Goal: Task Accomplishment & Management: Complete application form

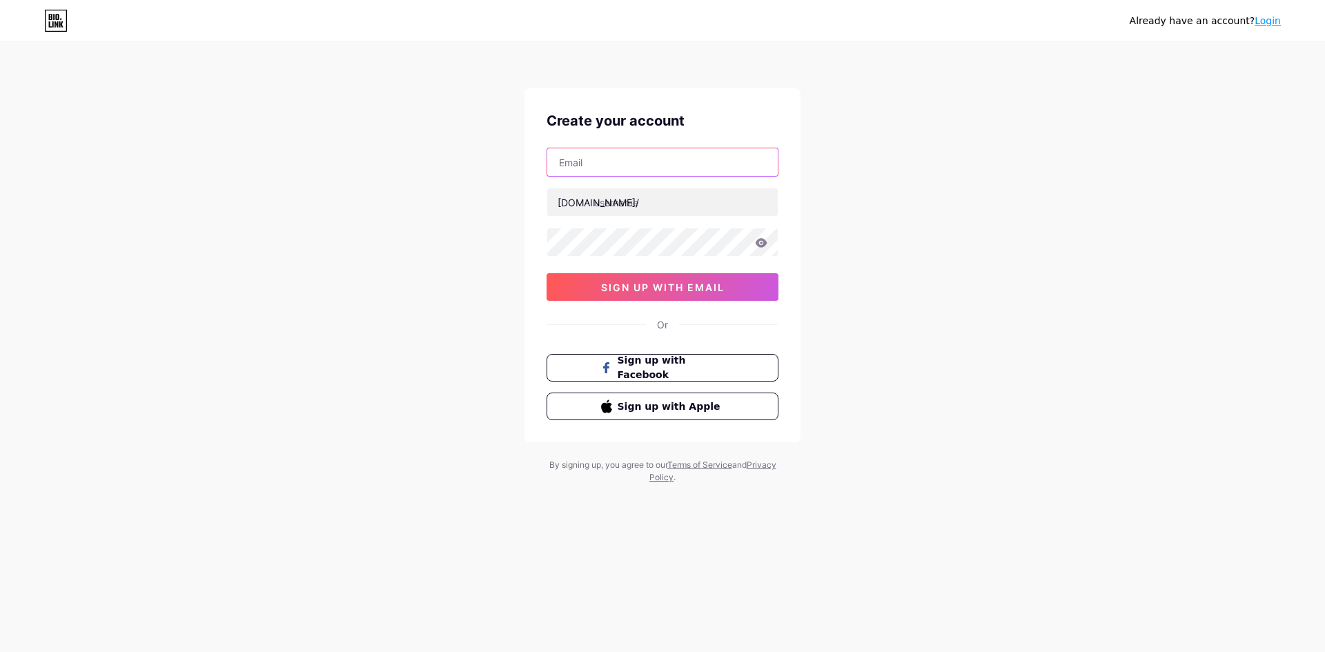
click at [585, 173] on input "text" at bounding box center [662, 162] width 230 height 28
type input "[EMAIL_ADDRESS][DOMAIN_NAME]"
click at [627, 201] on input "text" at bounding box center [662, 202] width 230 height 28
type input "a"
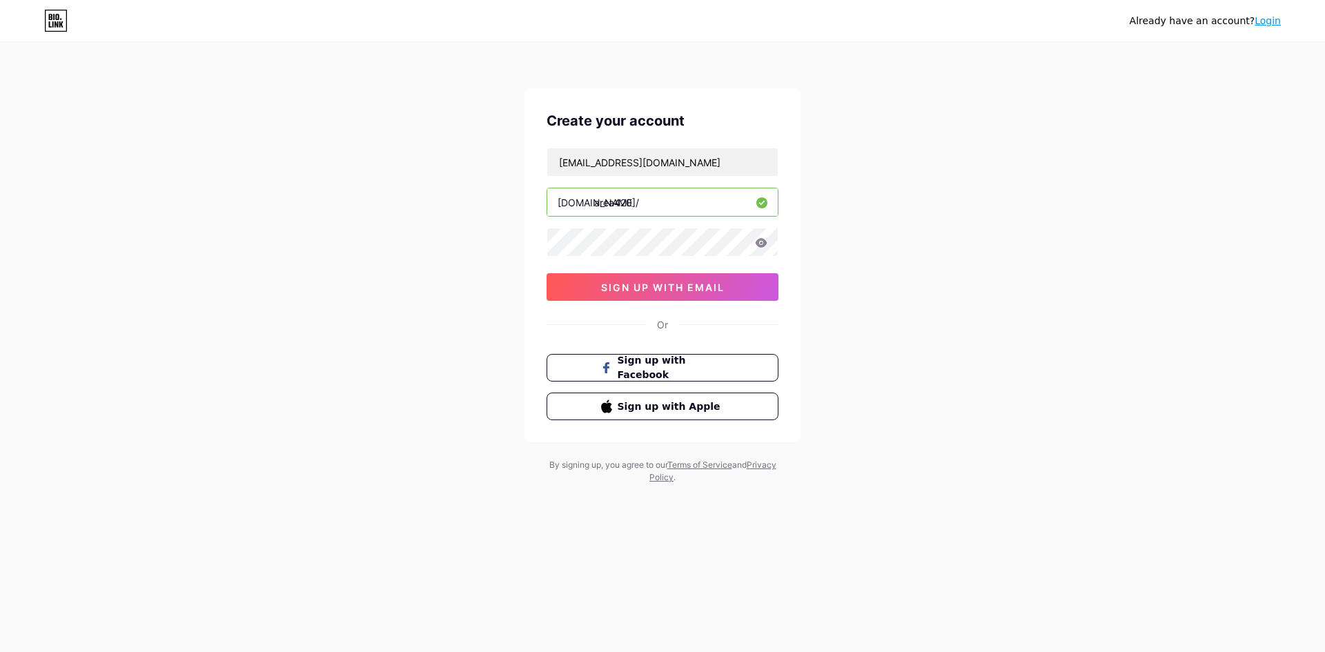
type input "area420"
click at [762, 242] on icon at bounding box center [761, 243] width 12 height 10
click at [669, 286] on span "sign up with email" at bounding box center [663, 288] width 124 height 12
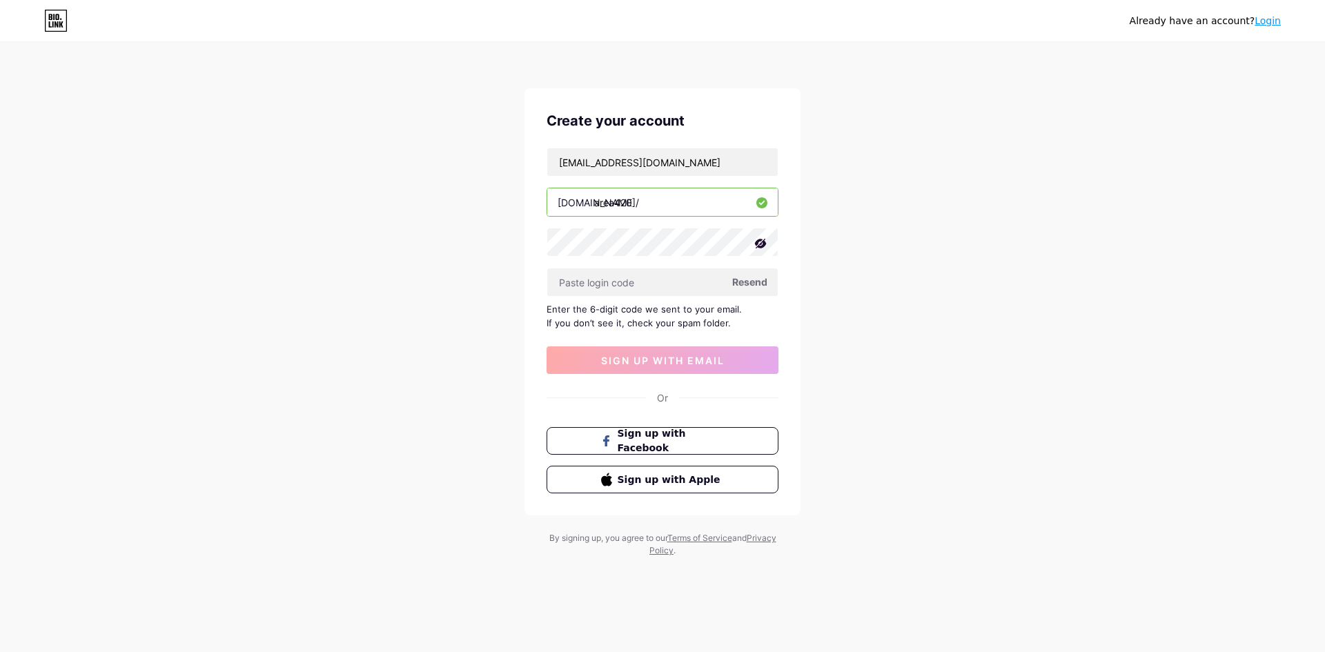
click at [640, 317] on div "Enter the 6-digit code we sent to your email. If you don’t see it, check your s…" at bounding box center [663, 316] width 232 height 28
click at [602, 281] on input "text" at bounding box center [662, 282] width 230 height 28
paste input "574089"
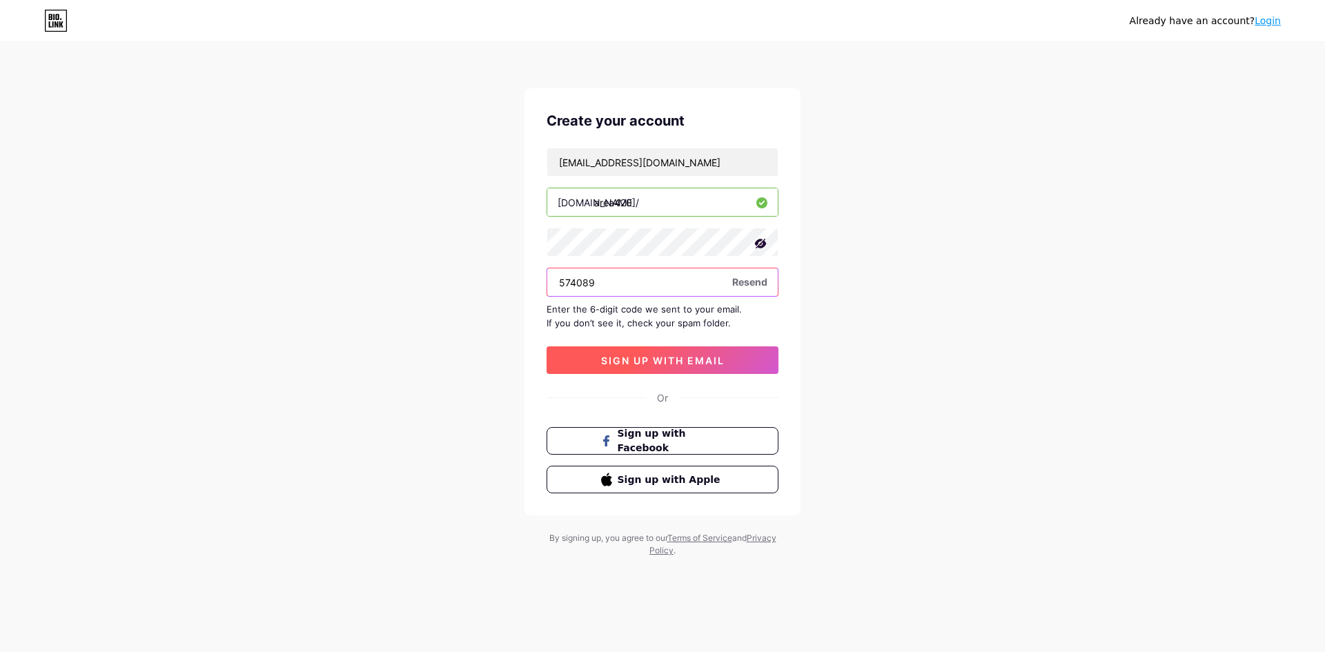
type input "574089"
click at [644, 363] on span "sign up with email" at bounding box center [663, 361] width 124 height 12
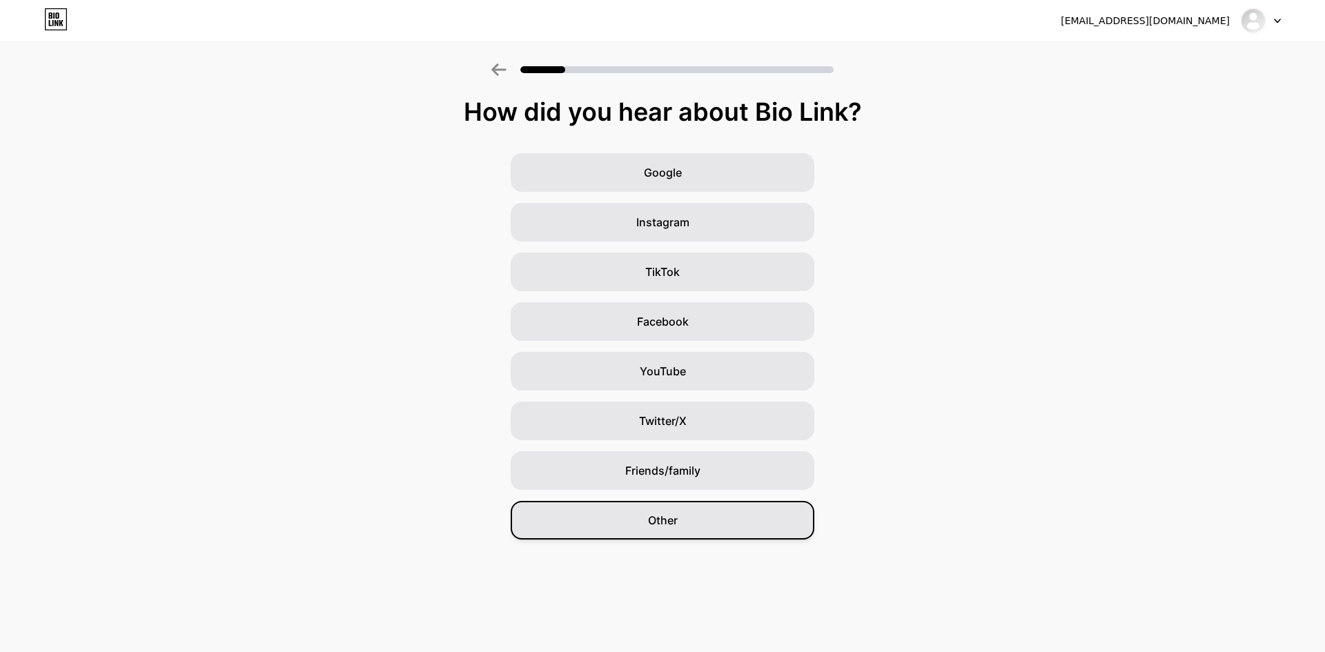
click at [648, 522] on span "Other" at bounding box center [663, 520] width 30 height 17
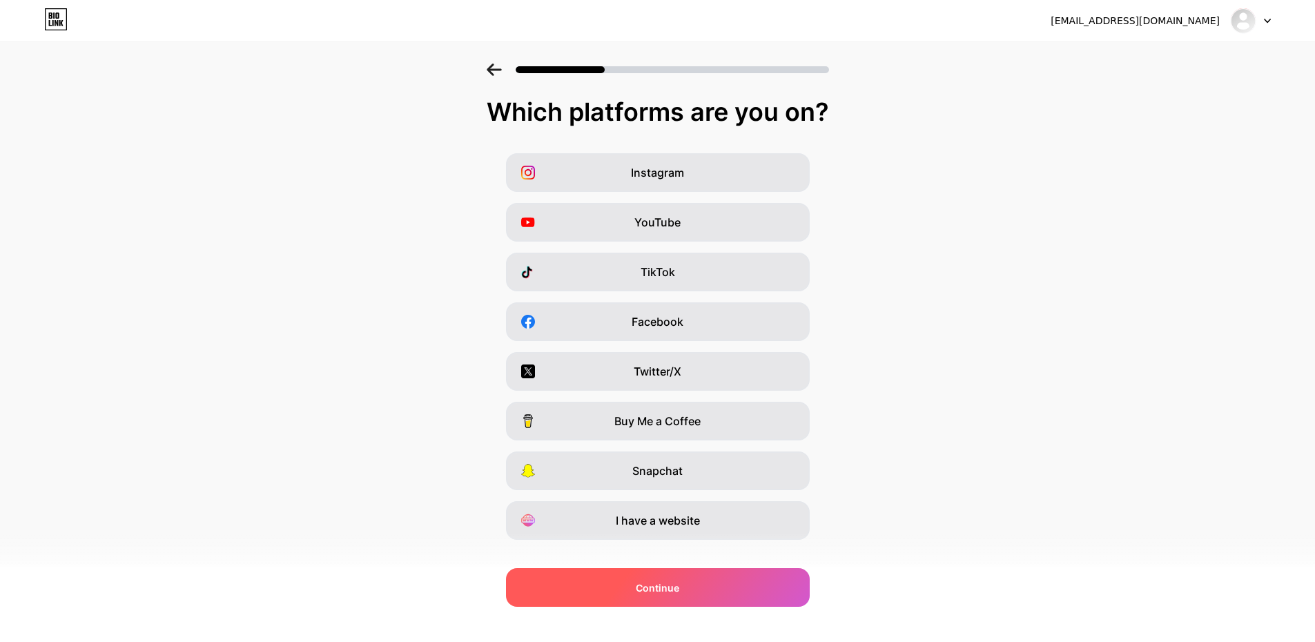
click at [631, 591] on div "Continue" at bounding box center [658, 587] width 304 height 39
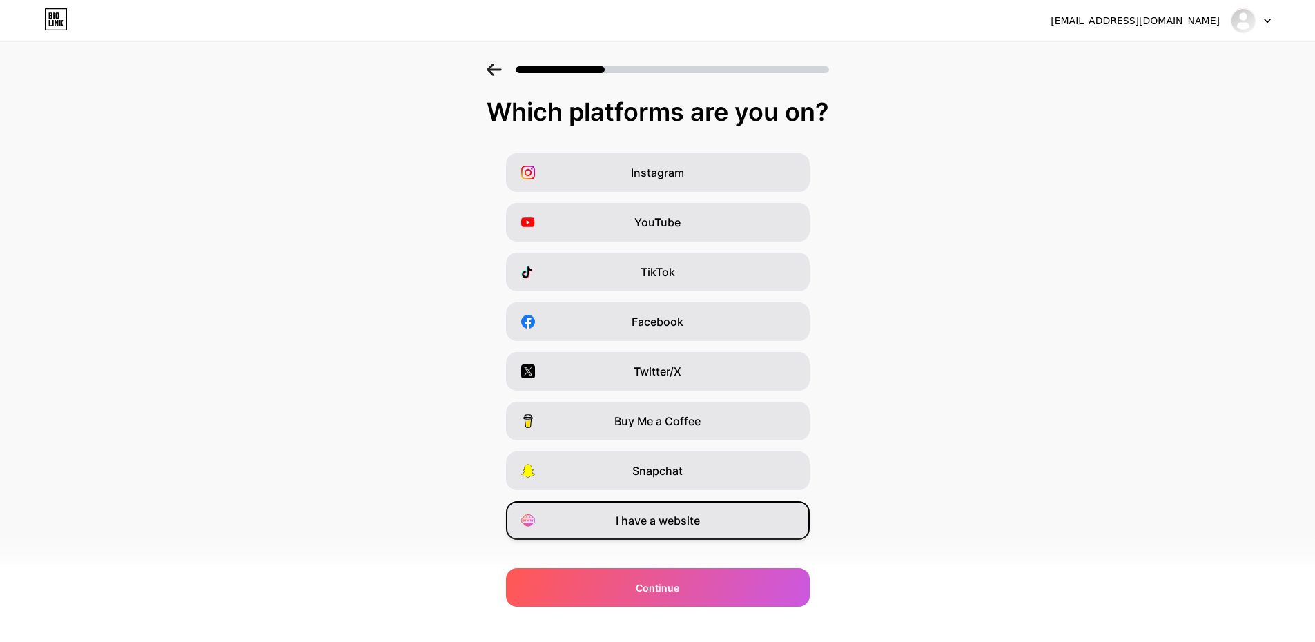
click at [640, 524] on span "I have a website" at bounding box center [658, 520] width 84 height 17
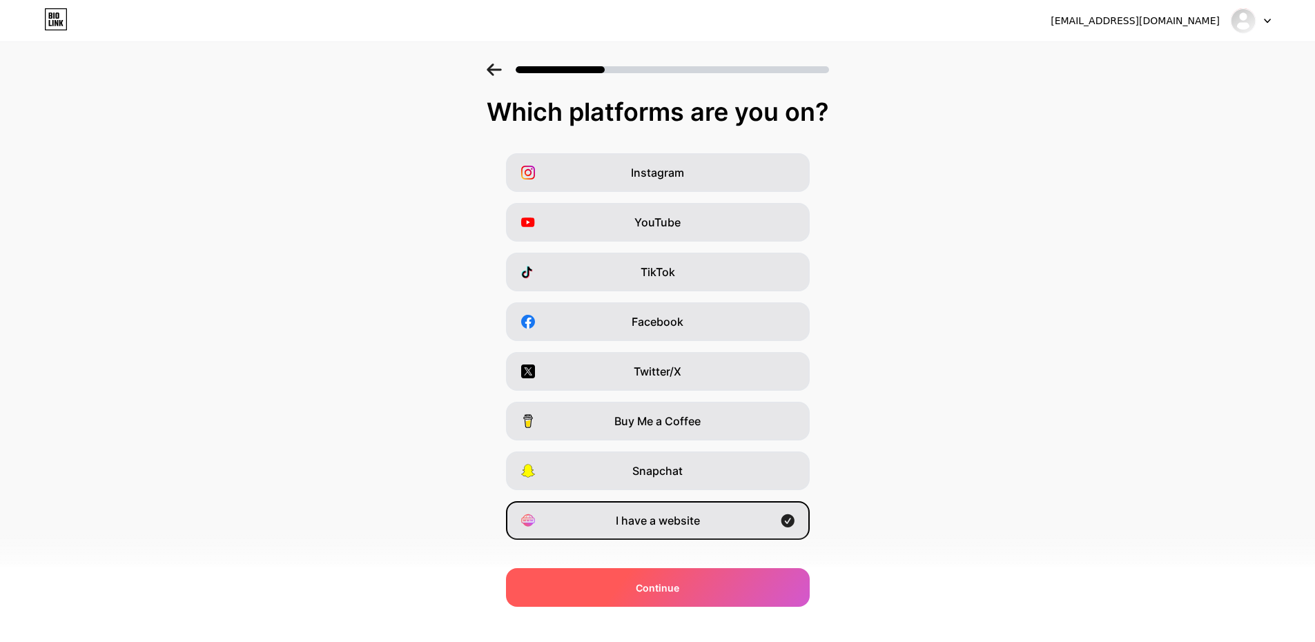
click at [629, 586] on div "Continue" at bounding box center [658, 587] width 304 height 39
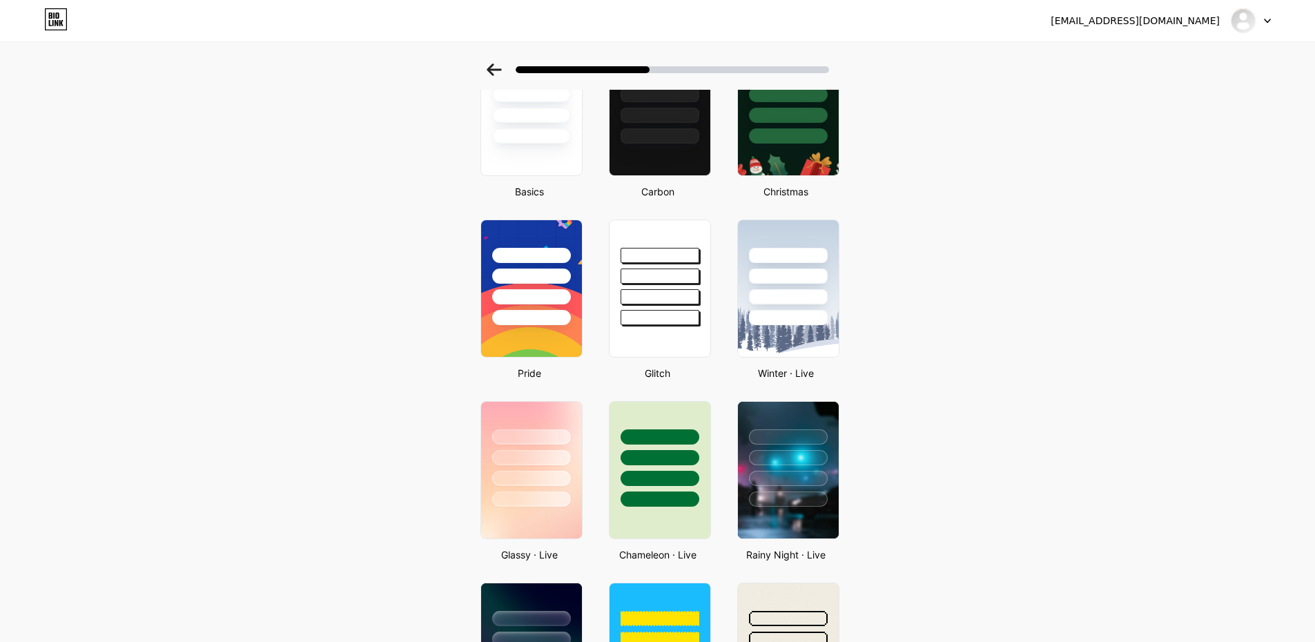
scroll to position [138, 0]
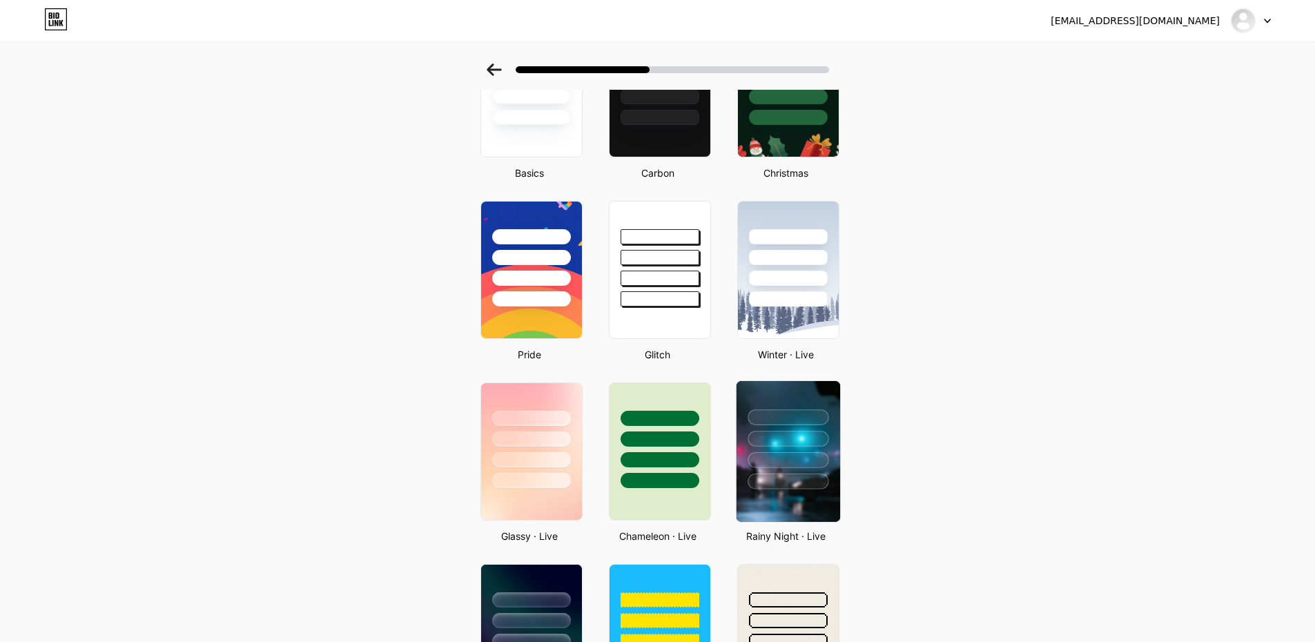
click at [798, 444] on div at bounding box center [787, 439] width 81 height 16
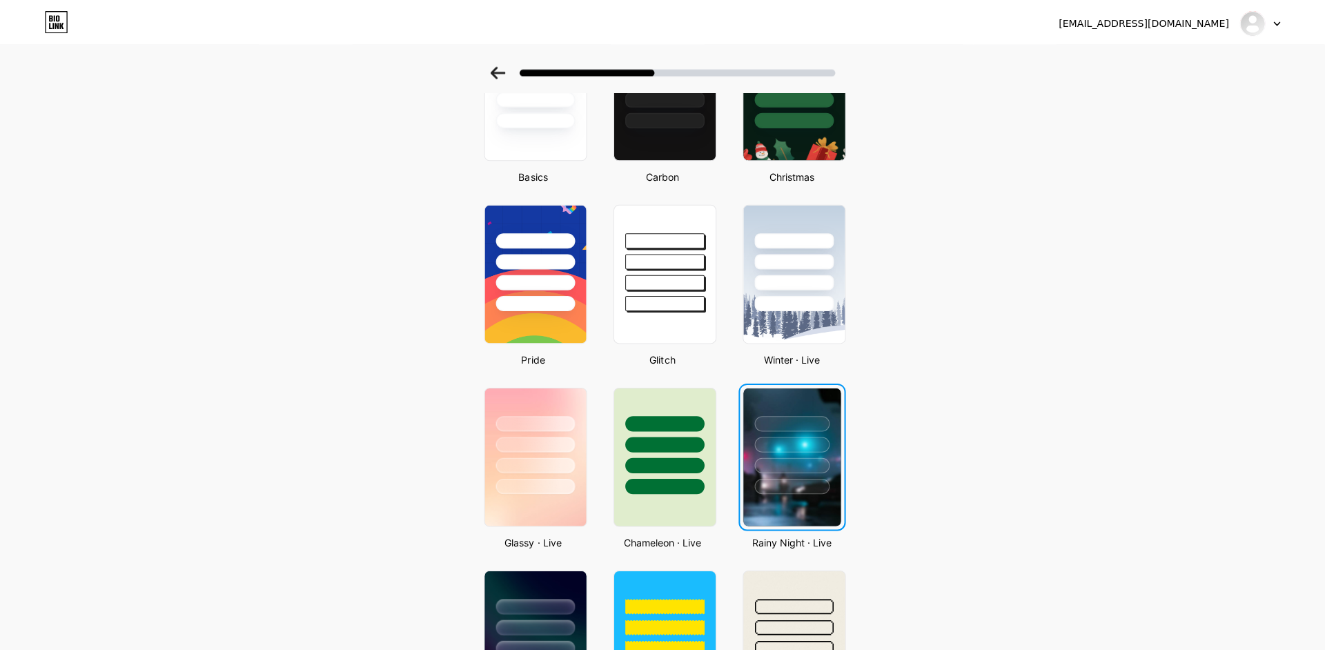
scroll to position [0, 0]
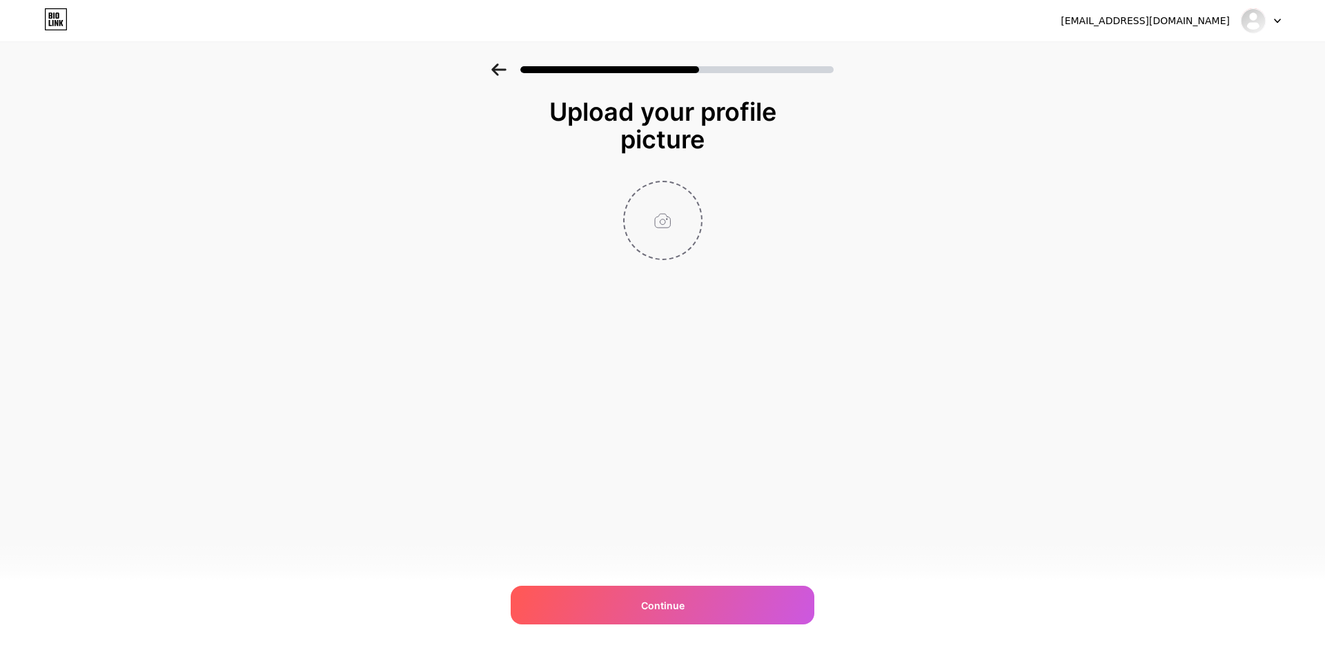
click at [664, 224] on input "file" at bounding box center [662, 220] width 77 height 77
type input "C:\fakepath\_3c654a4a-b490-477f-86c6-9a7a64bc49d4 (1).jpg"
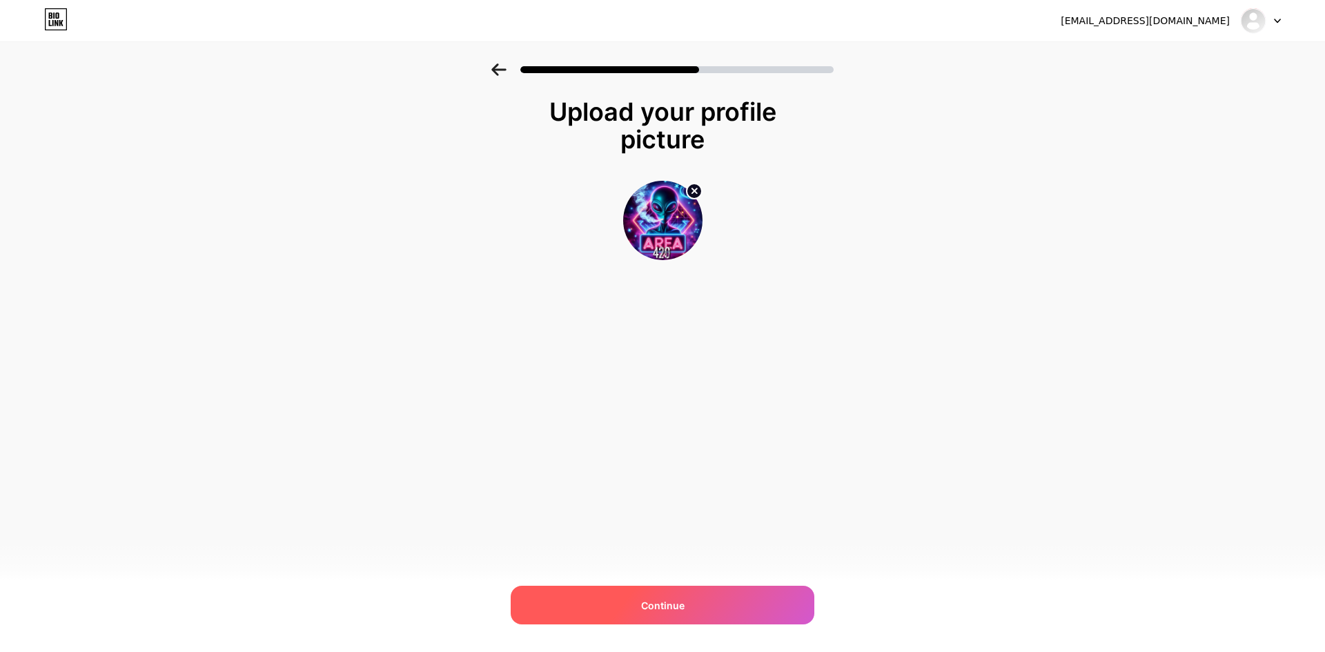
click at [660, 597] on div "Continue" at bounding box center [663, 605] width 304 height 39
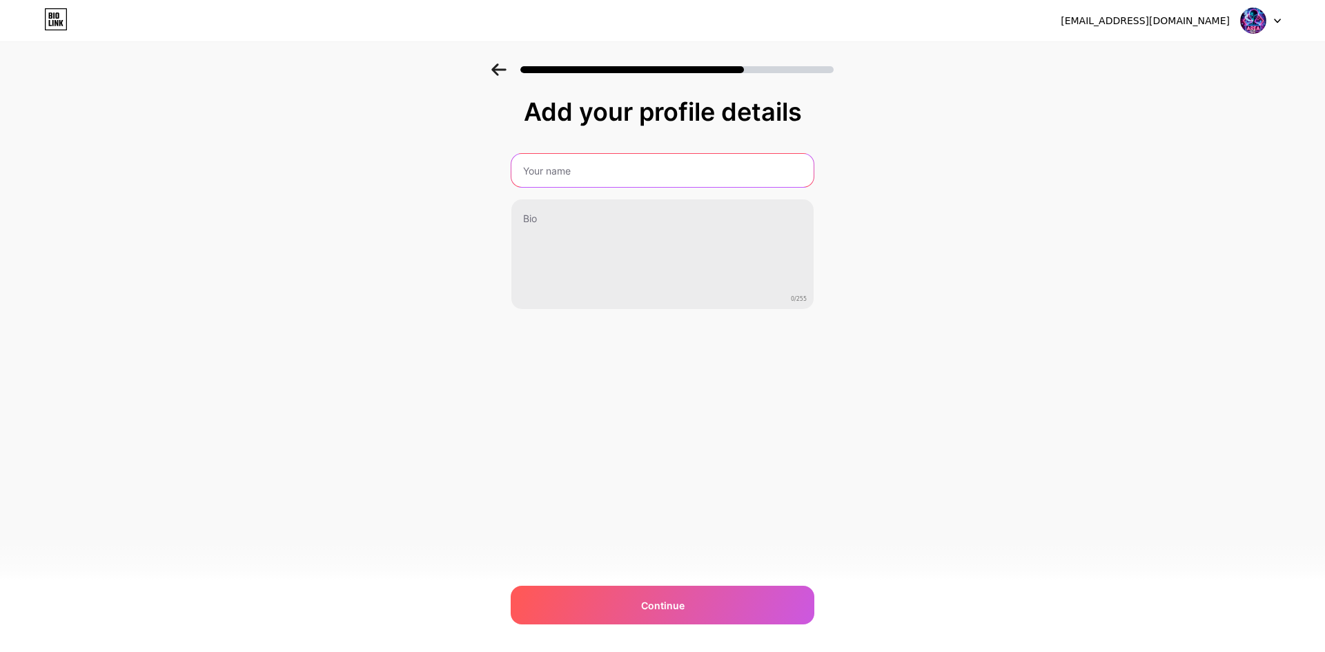
click at [596, 171] on input "text" at bounding box center [662, 170] width 302 height 33
type input "Area 420"
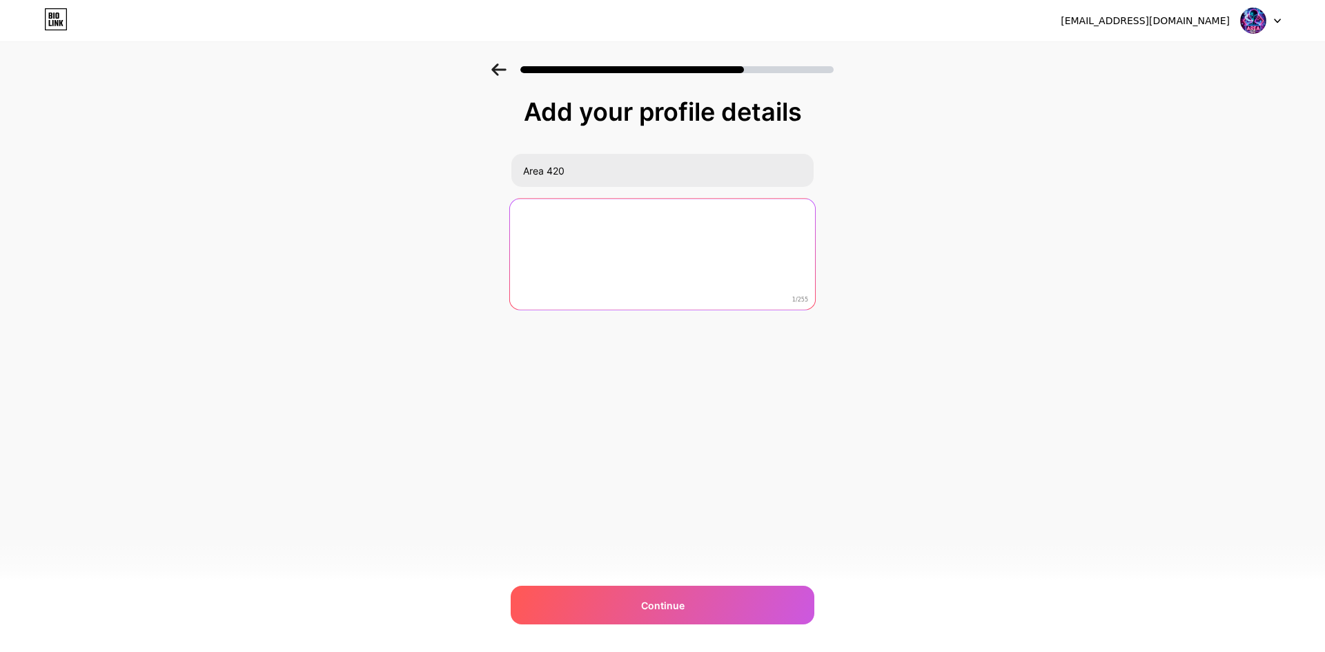
type textarea "A"
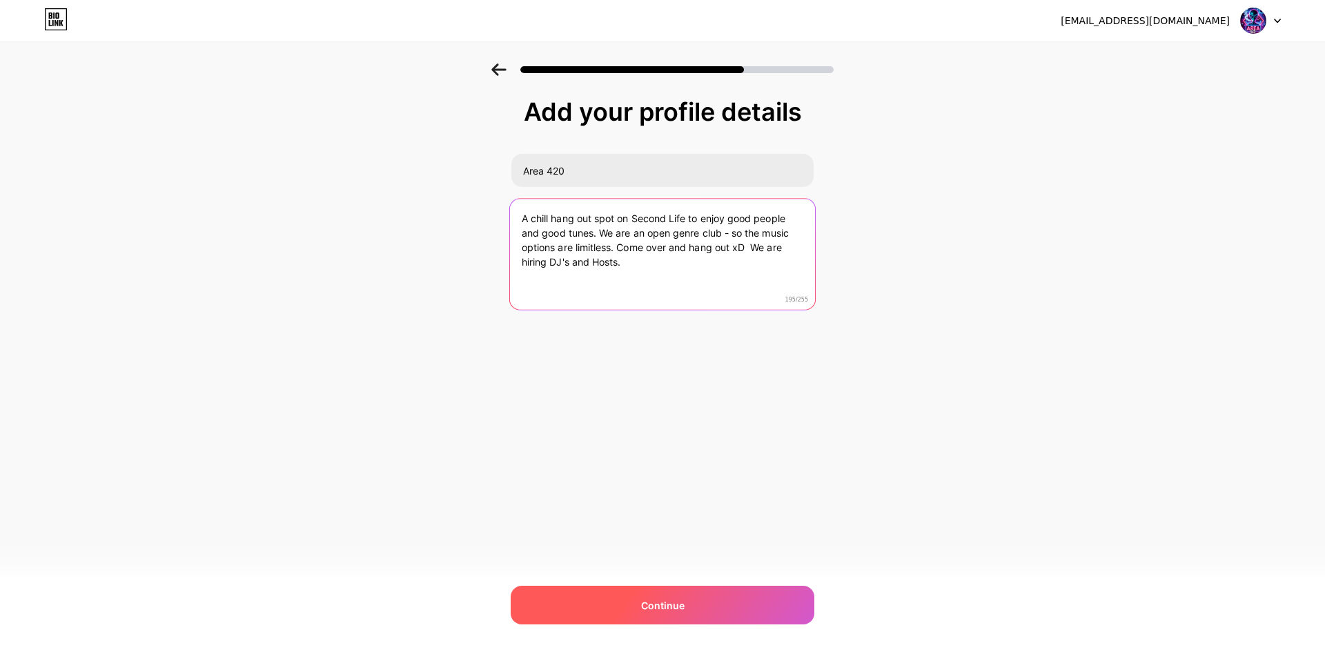
type textarea "A chill hang out spot on Second Life to enjoy good people and good tunes. We ar…"
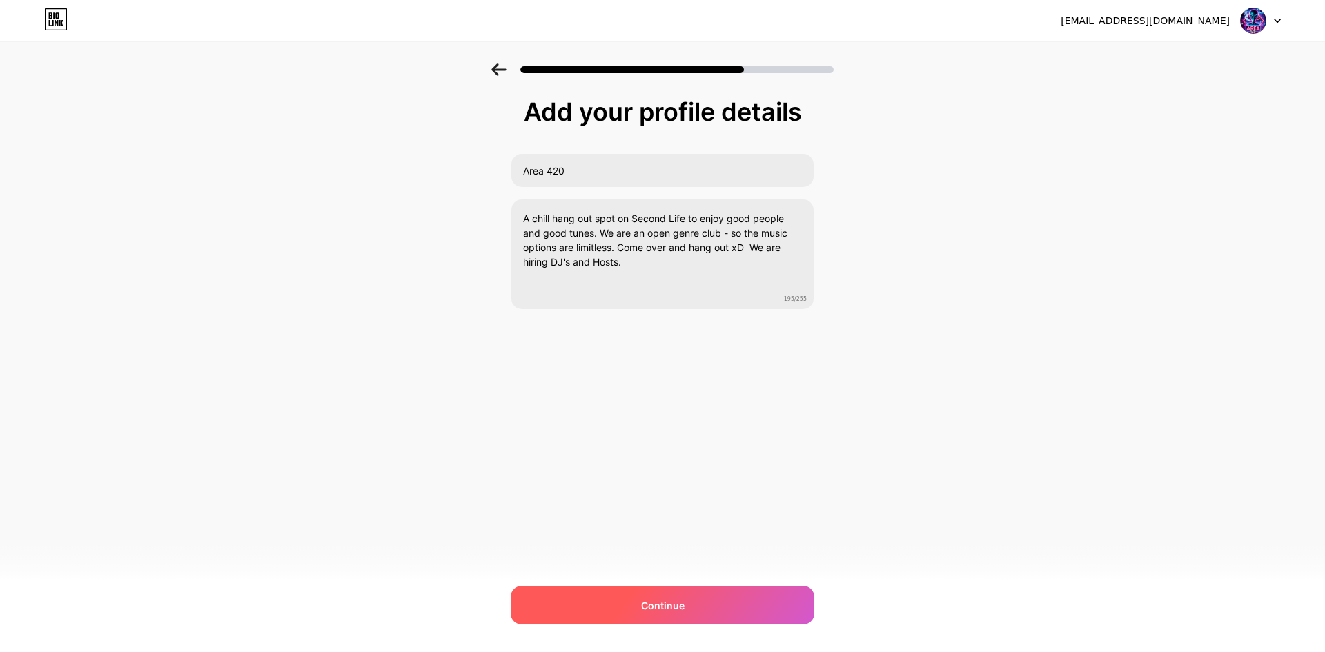
click at [569, 589] on div "Continue" at bounding box center [663, 605] width 304 height 39
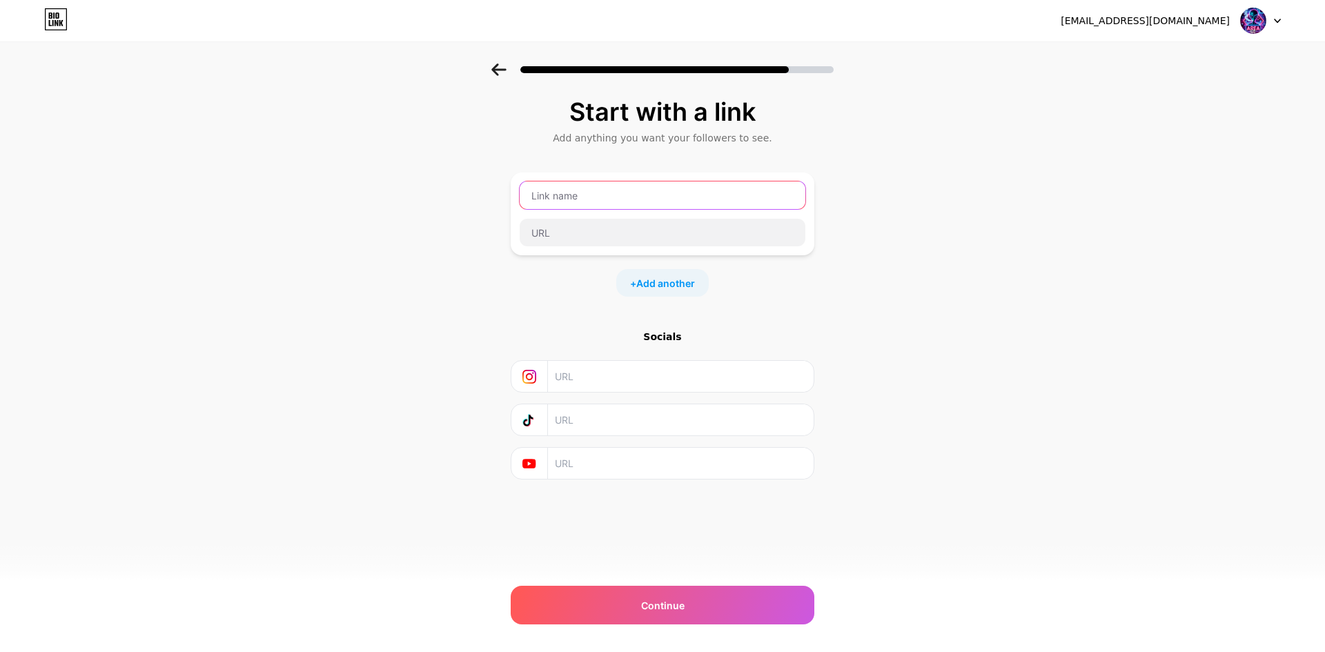
click at [564, 197] on input "text" at bounding box center [663, 195] width 286 height 28
type input "Area 420 Applications"
click at [573, 230] on input "text" at bounding box center [663, 233] width 286 height 28
paste input "[URL][DOMAIN_NAME]"
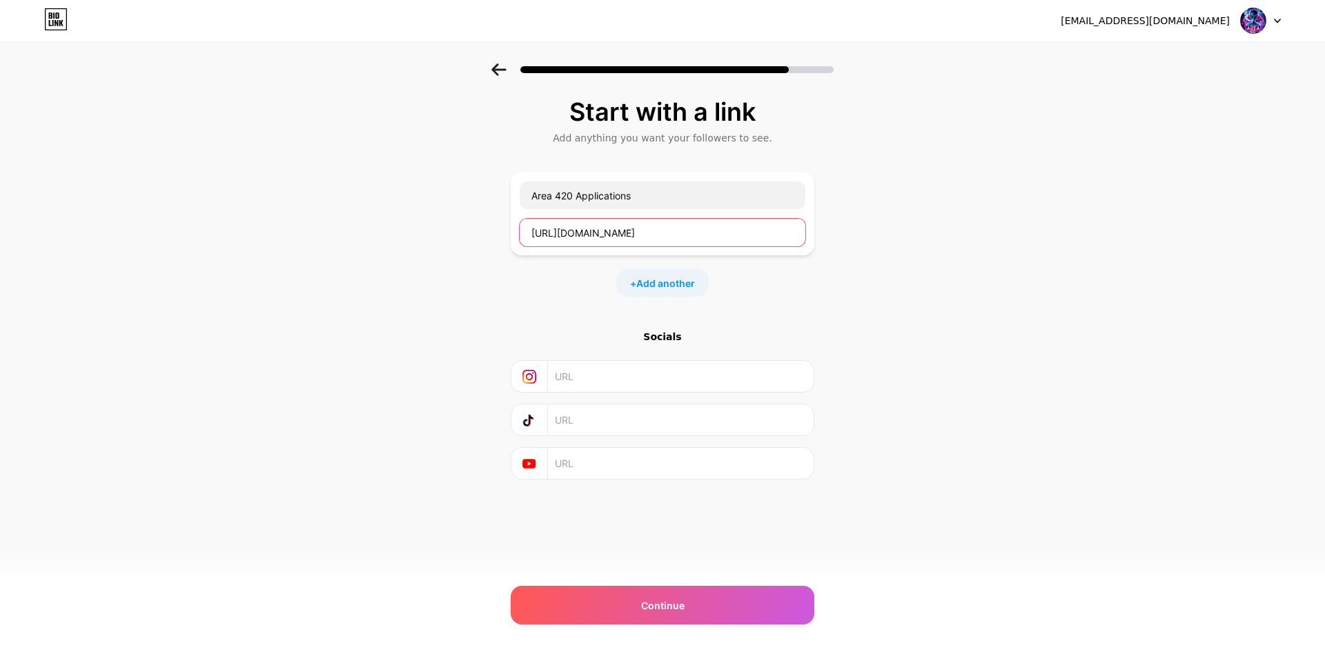
type input "[URL][DOMAIN_NAME]"
click at [594, 422] on input "text" at bounding box center [680, 419] width 250 height 31
click at [582, 385] on input "text" at bounding box center [680, 376] width 250 height 31
click at [568, 476] on input "text" at bounding box center [680, 463] width 250 height 31
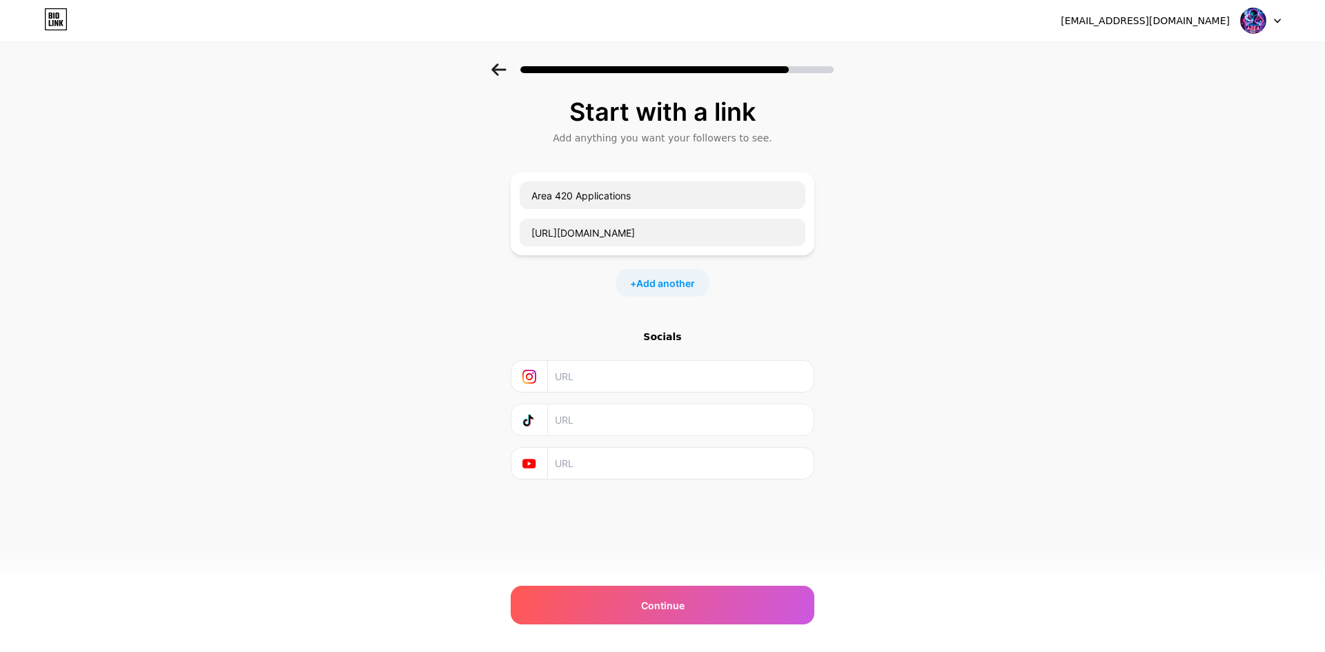
click at [661, 335] on div "Socials" at bounding box center [663, 337] width 304 height 14
click at [657, 285] on span "Add another" at bounding box center [665, 283] width 59 height 14
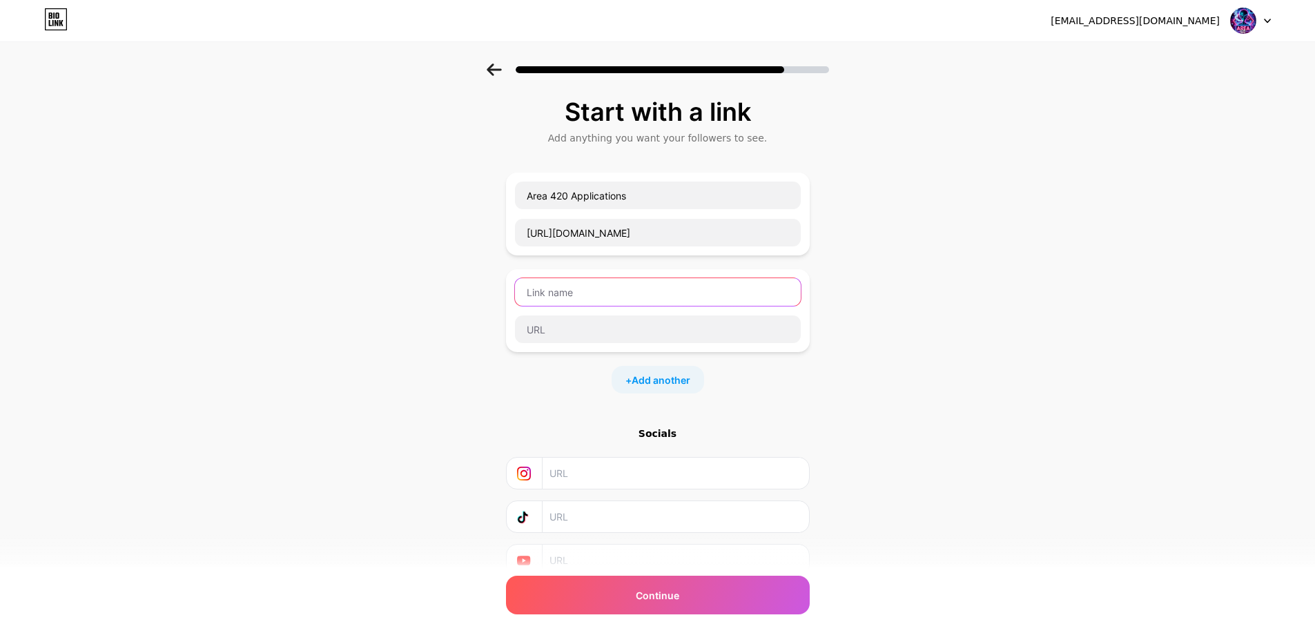
click at [653, 285] on input "text" at bounding box center [658, 292] width 286 height 28
type input "Area 420 Discord"
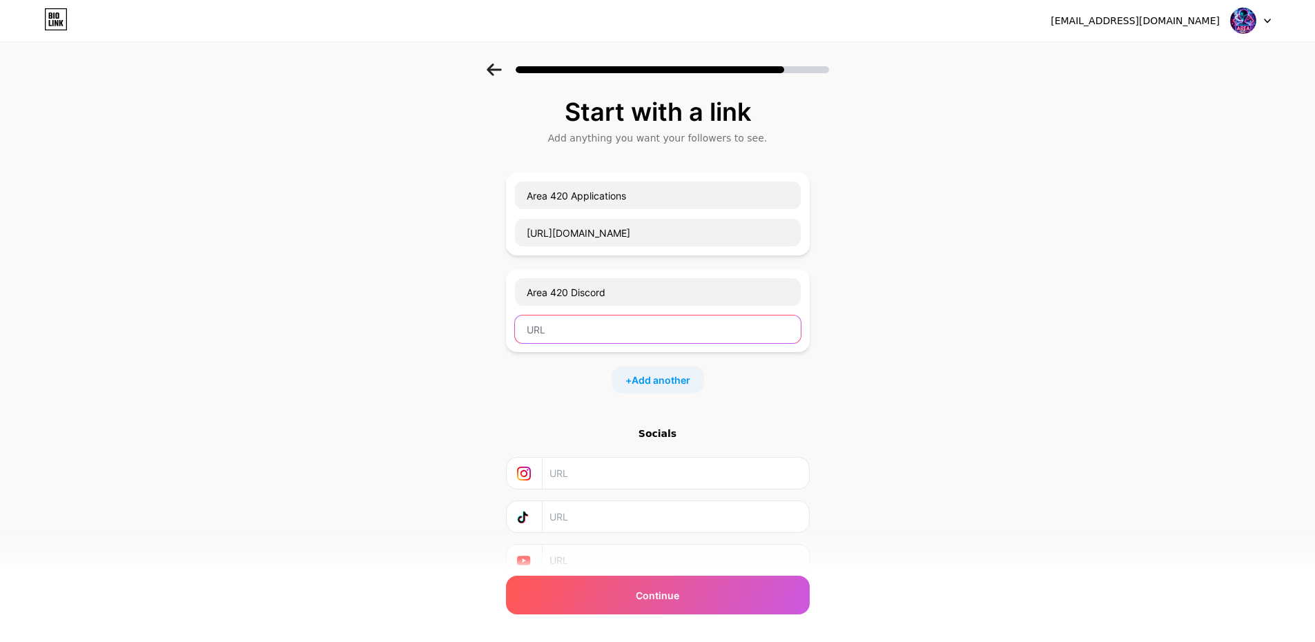
paste input "[URL][DOMAIN_NAME]"
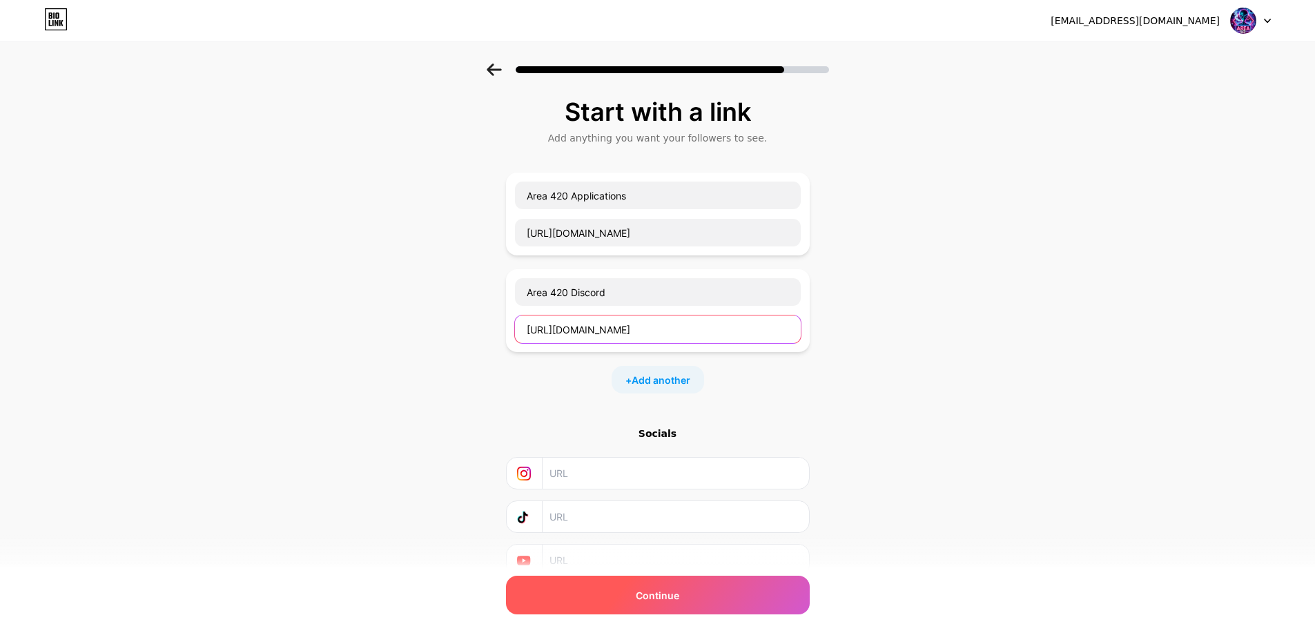
type input "[URL][DOMAIN_NAME]"
click at [675, 607] on div "Continue" at bounding box center [658, 594] width 304 height 39
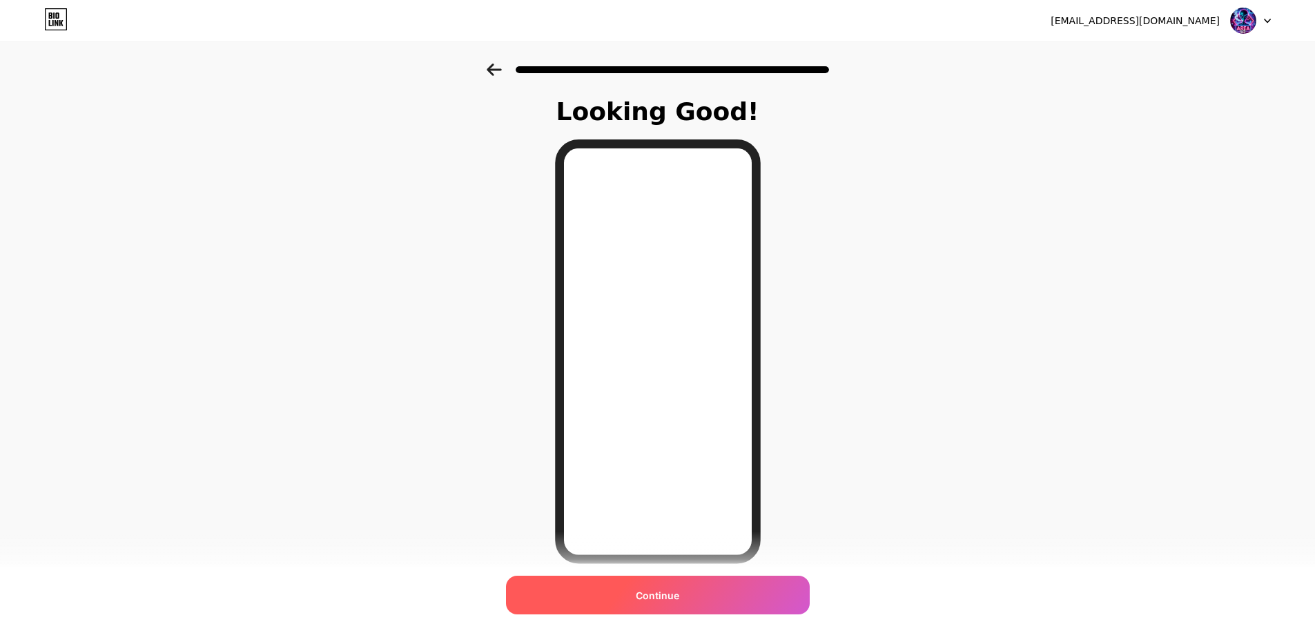
click at [651, 602] on div "Continue" at bounding box center [658, 594] width 304 height 39
